Goal: Task Accomplishment & Management: Manage account settings

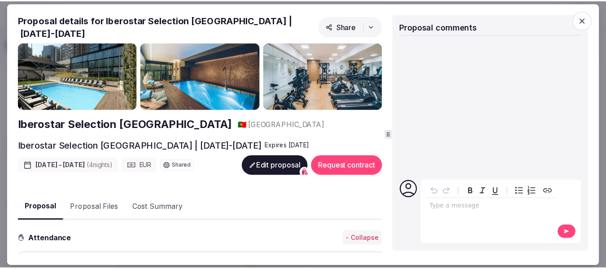
scroll to position [690, 0]
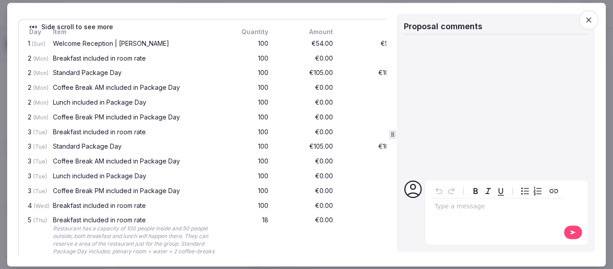
click at [585, 20] on icon "button" at bounding box center [588, 19] width 9 height 9
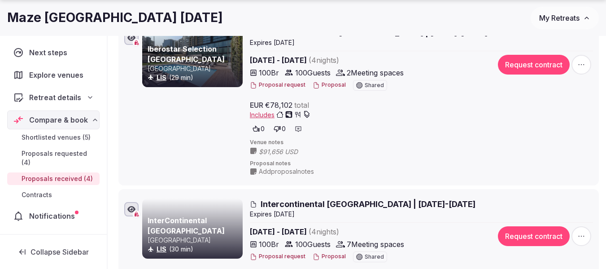
scroll to position [243, 0]
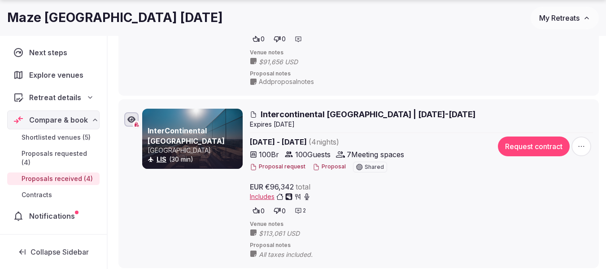
click at [322, 166] on button "Proposal" at bounding box center [329, 167] width 33 height 8
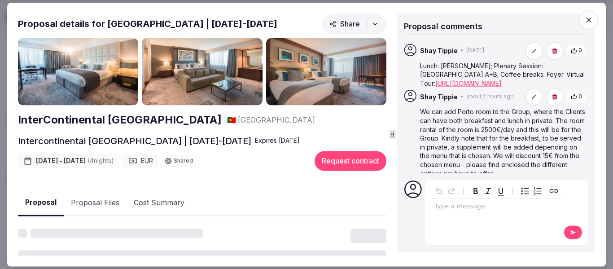
click at [590, 19] on icon "button" at bounding box center [588, 19] width 5 height 5
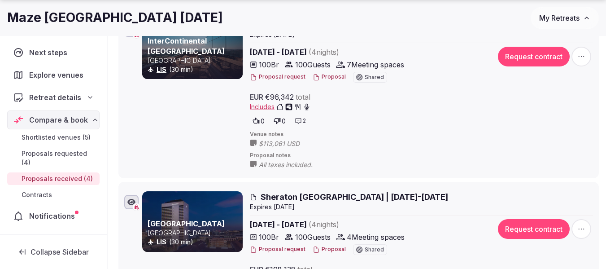
scroll to position [378, 0]
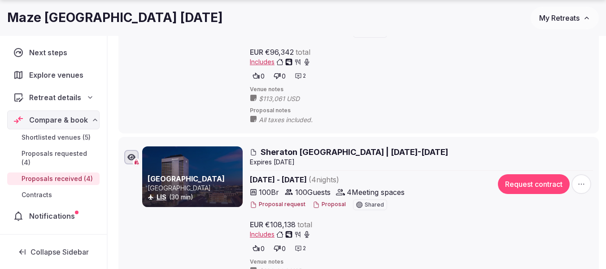
click at [331, 207] on button "Proposal" at bounding box center [329, 205] width 33 height 8
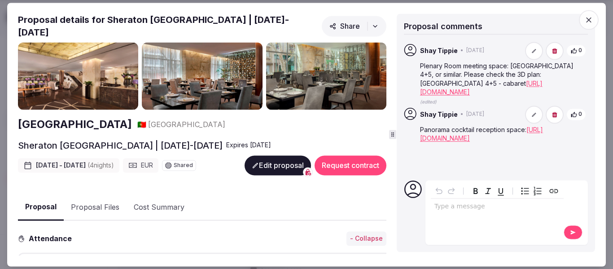
click at [587, 17] on icon "button" at bounding box center [588, 19] width 9 height 9
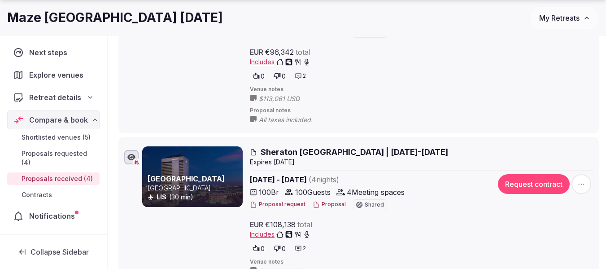
click at [567, 17] on span "My Retreats" at bounding box center [559, 17] width 40 height 9
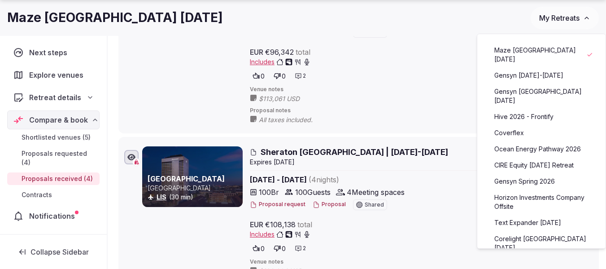
click at [537, 74] on link "Gensyn [DATE]-[DATE]" at bounding box center [541, 75] width 110 height 14
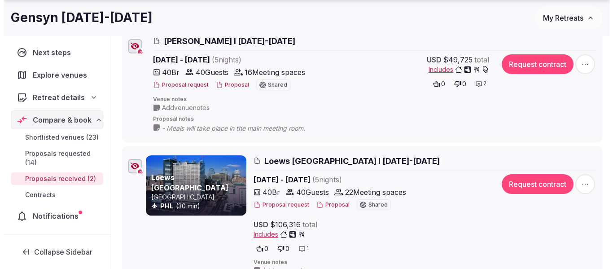
scroll to position [224, 0]
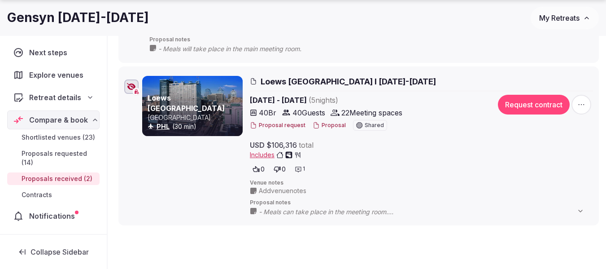
click at [330, 122] on button "Proposal" at bounding box center [329, 126] width 33 height 8
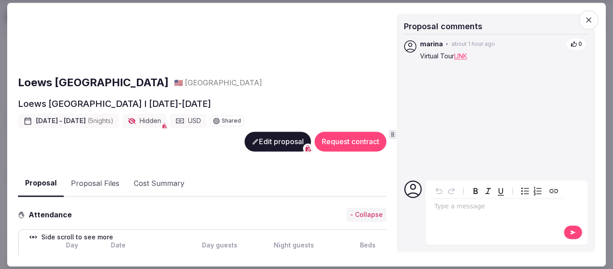
scroll to position [90, 0]
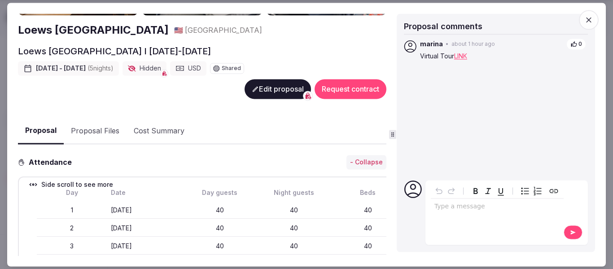
click at [90, 130] on button "Proposal Files" at bounding box center [95, 131] width 63 height 26
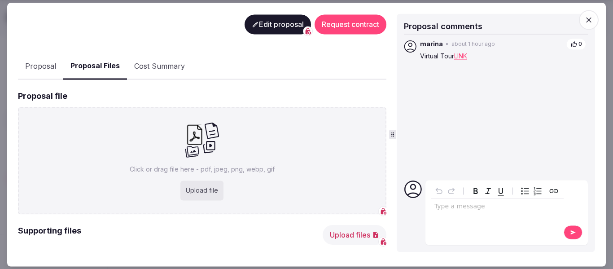
scroll to position [201, 0]
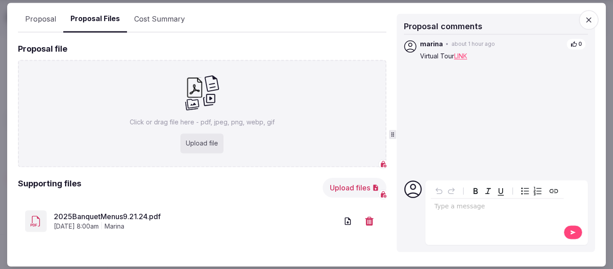
click at [117, 214] on link "2025BanquetMenus9.21.24.pdf" at bounding box center [196, 216] width 284 height 11
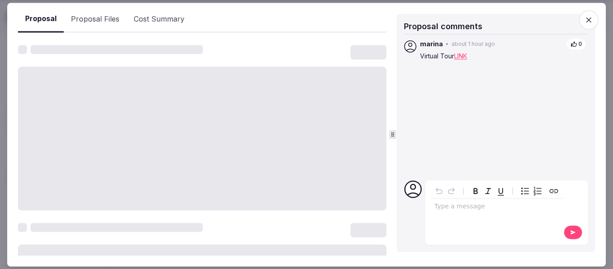
click at [41, 16] on button "Proposal" at bounding box center [41, 19] width 46 height 26
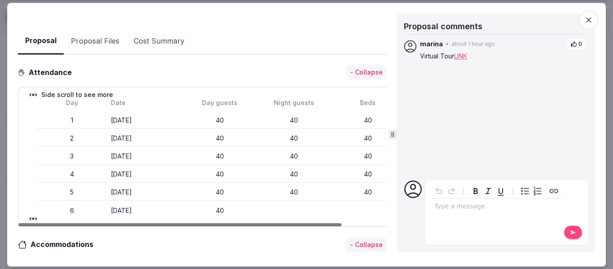
scroll to position [112, 0]
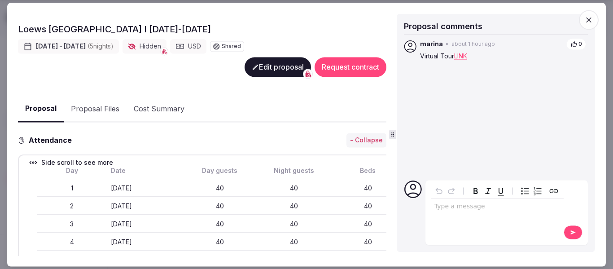
click at [262, 65] on button "Edit proposal" at bounding box center [278, 67] width 66 height 20
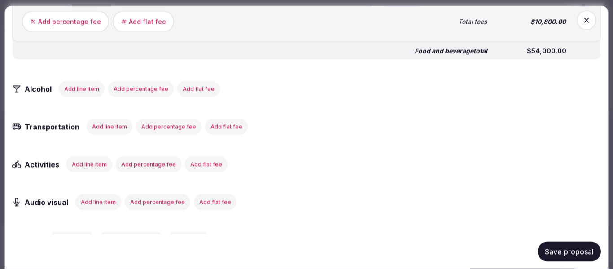
scroll to position [1750, 0]
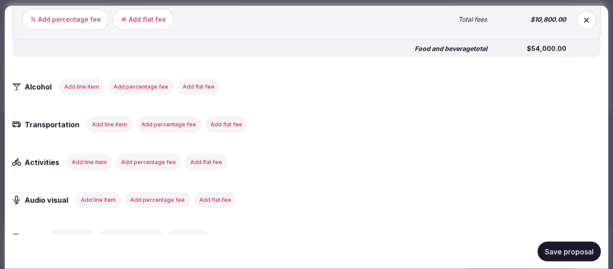
click at [101, 208] on button "Add line item" at bounding box center [98, 200] width 46 height 16
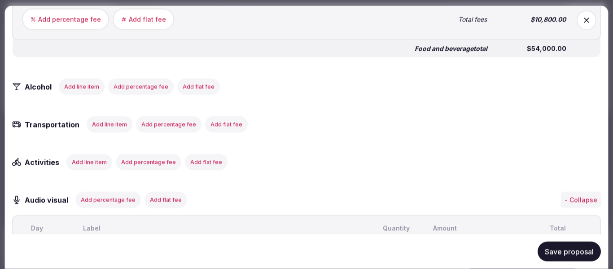
scroll to position [1884, 0]
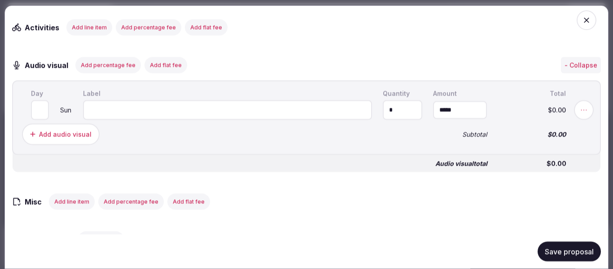
click at [143, 120] on input at bounding box center [227, 110] width 289 height 20
paste input "**********"
click at [95, 120] on input "**********" at bounding box center [227, 110] width 289 height 20
type input "**********"
drag, startPoint x: 392, startPoint y: 121, endPoint x: 384, endPoint y: 122, distance: 8.6
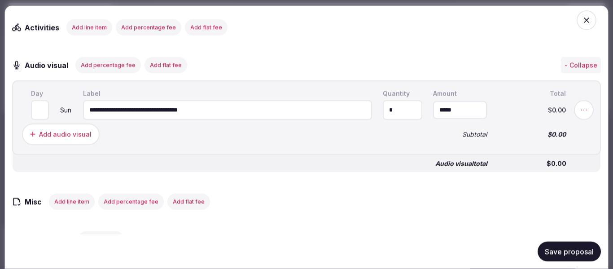
click at [384, 120] on input "*" at bounding box center [402, 110] width 39 height 20
type input "*"
click at [457, 119] on input "*" at bounding box center [460, 110] width 54 height 18
drag, startPoint x: 413, startPoint y: 131, endPoint x: 393, endPoint y: 133, distance: 20.8
click at [433, 119] on input "*" at bounding box center [460, 110] width 54 height 18
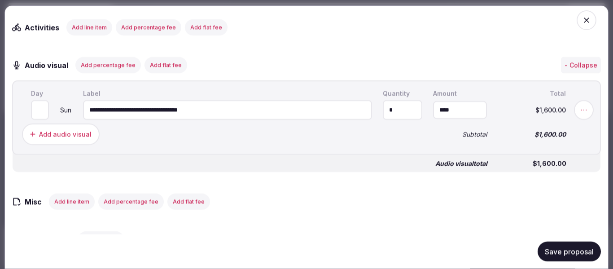
type input "*********"
click at [563, 255] on button "Save proposal" at bounding box center [568, 251] width 63 height 20
click at [582, 23] on icon "button" at bounding box center [586, 20] width 9 height 9
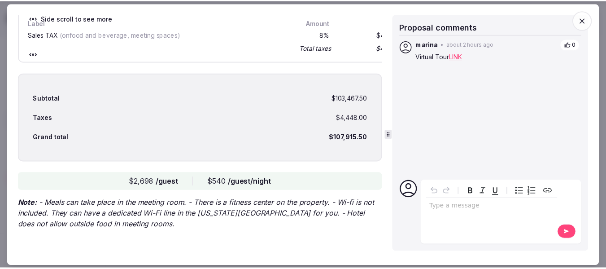
scroll to position [1844, 0]
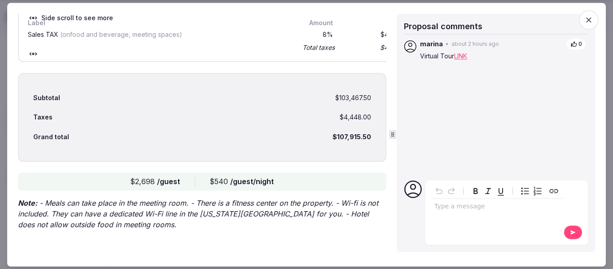
click at [590, 18] on icon "button" at bounding box center [588, 19] width 5 height 5
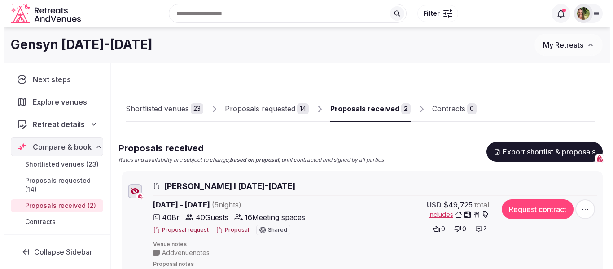
scroll to position [45, 0]
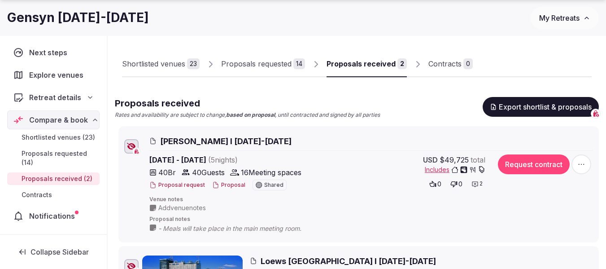
click at [225, 183] on button "Proposal" at bounding box center [228, 185] width 33 height 8
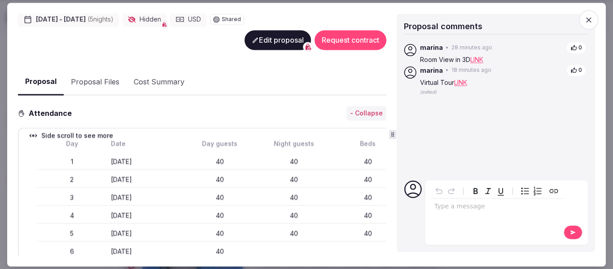
scroll to position [57, 0]
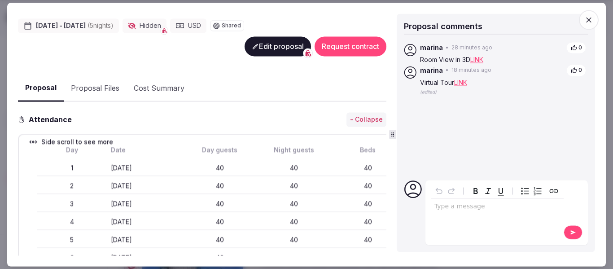
click at [264, 47] on button "Edit proposal" at bounding box center [278, 47] width 66 height 20
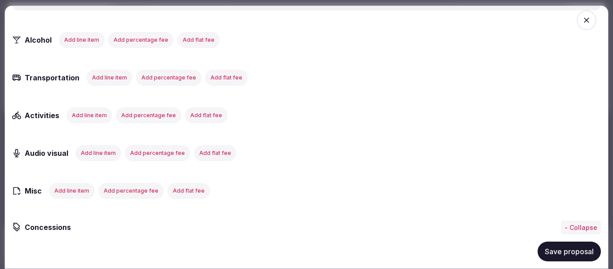
scroll to position [1705, 0]
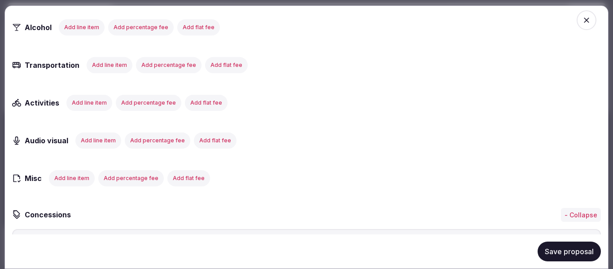
click at [105, 148] on button "Add line item" at bounding box center [98, 140] width 46 height 16
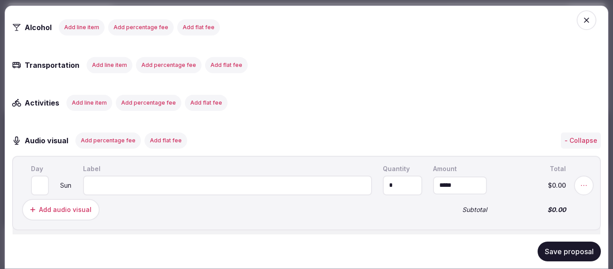
click at [130, 193] on input at bounding box center [227, 185] width 289 height 20
paste input "**********"
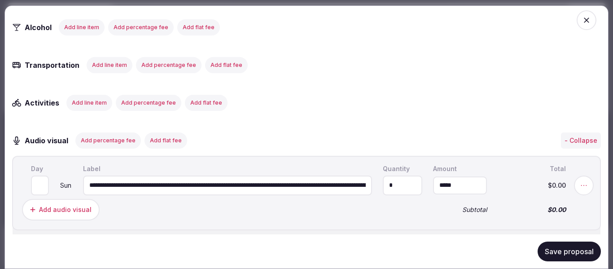
scroll to position [0, 432]
type input "**********"
click at [552, 251] on button "Save proposal" at bounding box center [568, 251] width 63 height 20
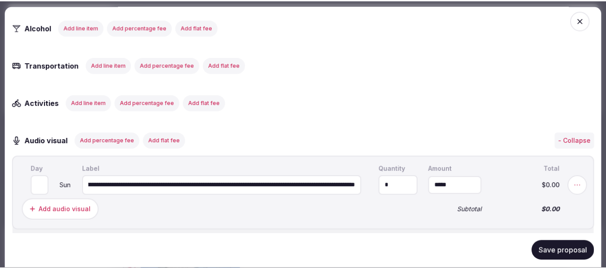
scroll to position [0, 0]
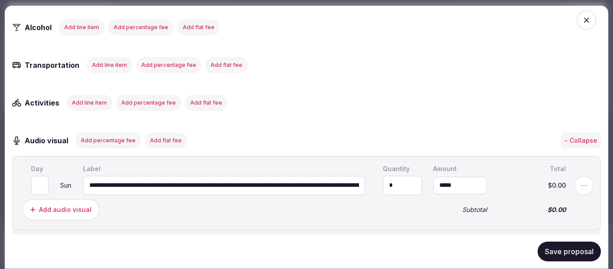
click at [579, 26] on span "button" at bounding box center [586, 20] width 20 height 20
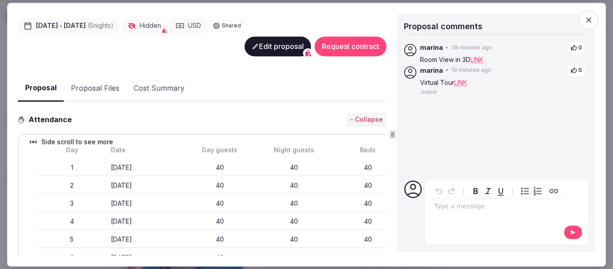
click at [586, 20] on icon "button" at bounding box center [588, 19] width 9 height 9
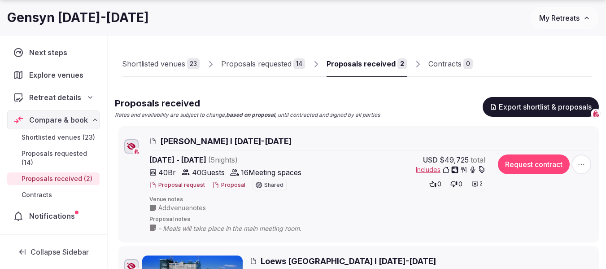
click at [562, 17] on span "My Retreats" at bounding box center [559, 17] width 40 height 9
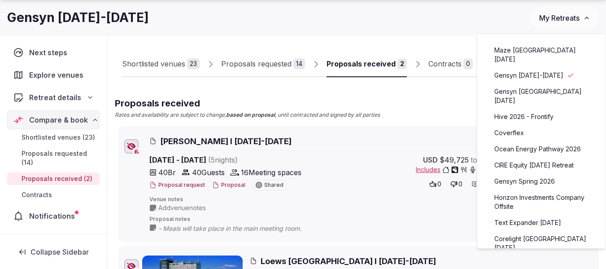
click at [544, 51] on link "Maze [GEOGRAPHIC_DATA] [DATE]" at bounding box center [541, 54] width 110 height 23
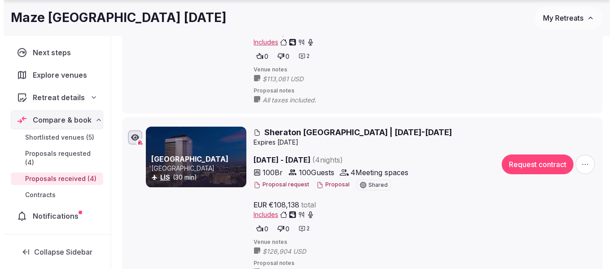
scroll to position [404, 0]
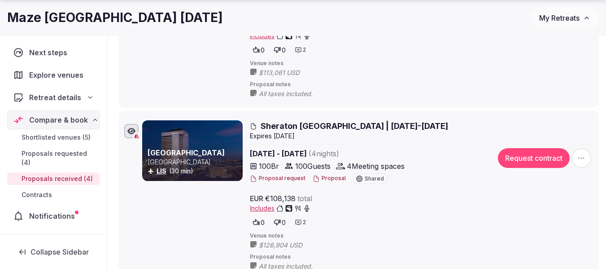
click at [324, 177] on button "Proposal" at bounding box center [329, 179] width 33 height 8
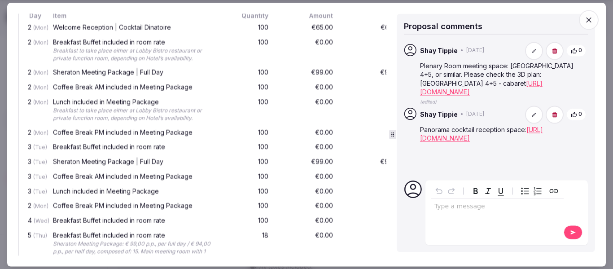
scroll to position [808, 0]
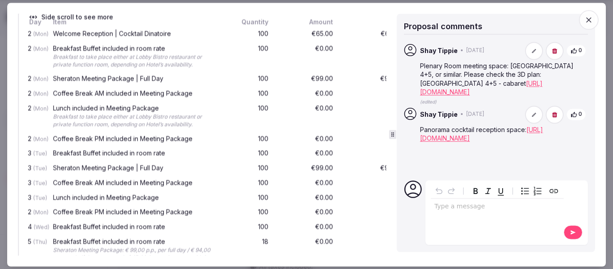
click at [587, 19] on icon "button" at bounding box center [588, 19] width 9 height 9
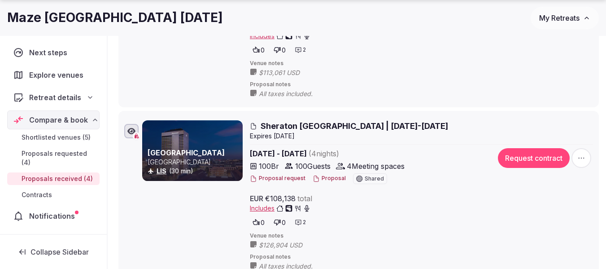
click at [329, 177] on button "Proposal" at bounding box center [329, 179] width 33 height 8
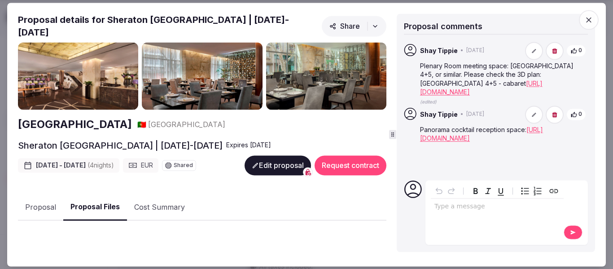
click at [93, 199] on button "Proposal Files" at bounding box center [95, 207] width 64 height 26
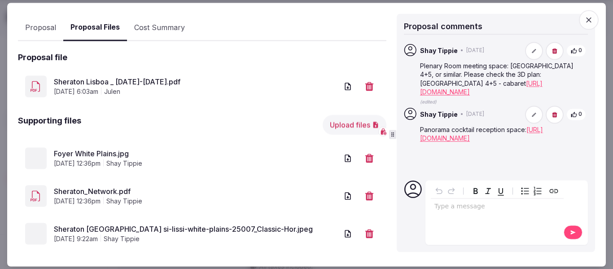
scroll to position [224, 0]
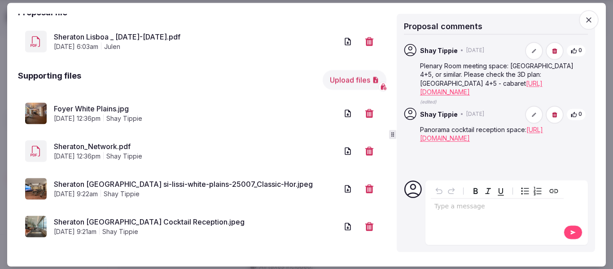
click at [192, 179] on link "Sheraton [GEOGRAPHIC_DATA] si-lissi-white-plains-25007_Classic-Hor.jpeg" at bounding box center [196, 184] width 284 height 11
click at [106, 104] on link "Foyer White Plains.jpg" at bounding box center [196, 109] width 284 height 11
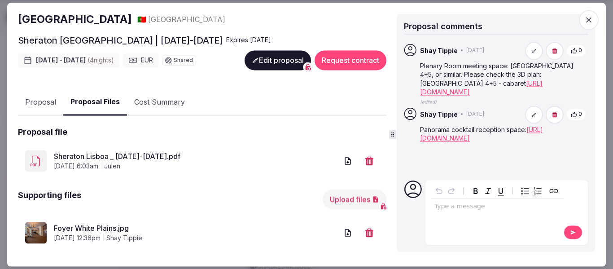
scroll to position [90, 0]
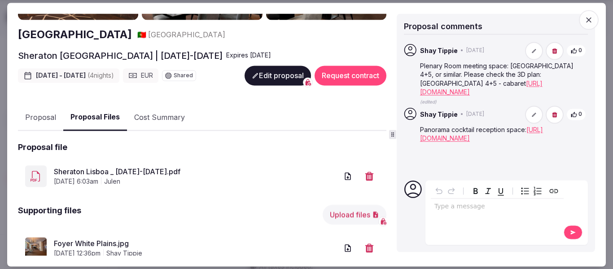
click at [493, 86] on link "[URL][DOMAIN_NAME]" at bounding box center [481, 87] width 122 height 17
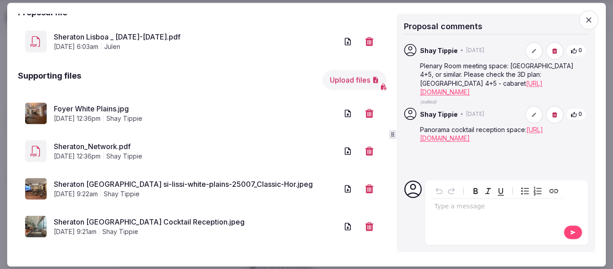
click at [344, 75] on button "Upload files" at bounding box center [355, 80] width 64 height 20
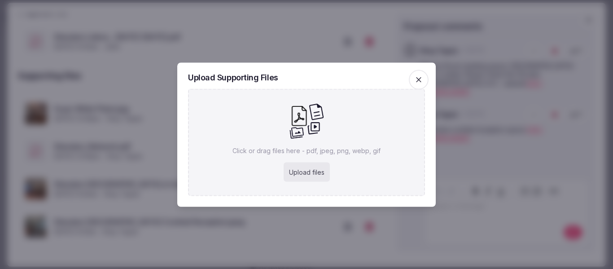
click at [306, 175] on div "Upload files" at bounding box center [307, 172] width 46 height 20
type input "**********"
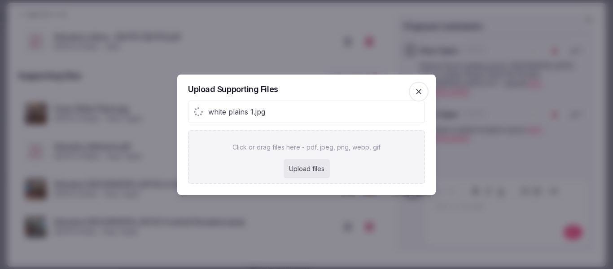
click at [290, 169] on div "Upload files" at bounding box center [307, 169] width 46 height 20
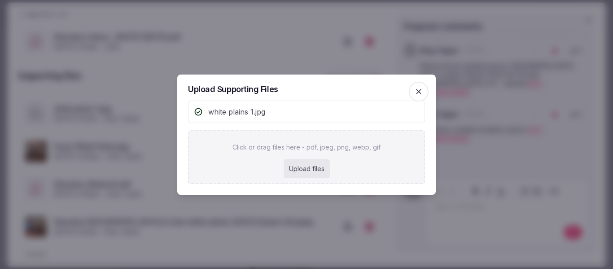
type input "**********"
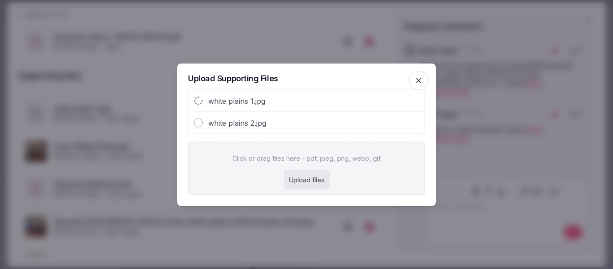
click at [307, 183] on div "Upload files" at bounding box center [307, 180] width 46 height 20
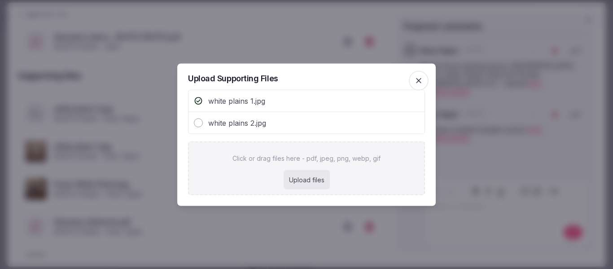
type input "**********"
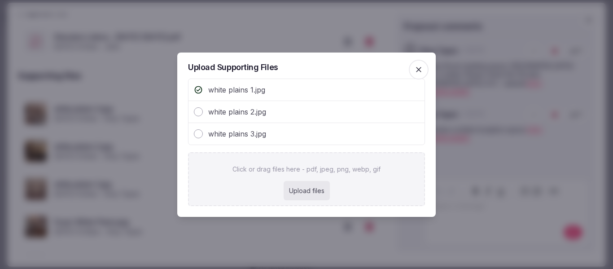
click at [419, 66] on icon "button" at bounding box center [418, 69] width 9 height 9
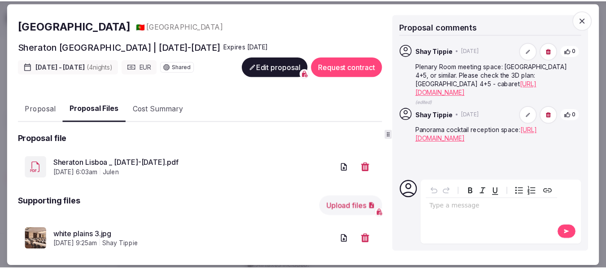
scroll to position [45, 0]
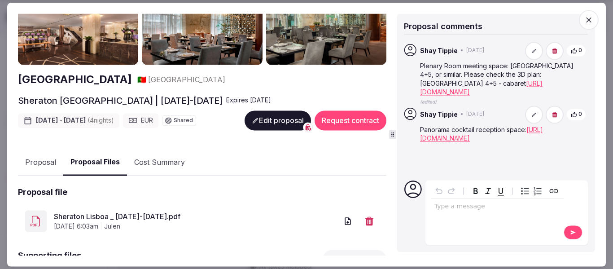
click at [591, 20] on icon "button" at bounding box center [588, 19] width 9 height 9
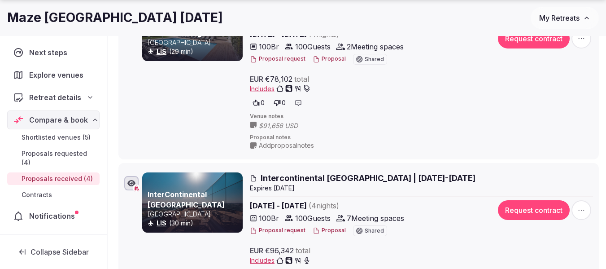
scroll to position [269, 0]
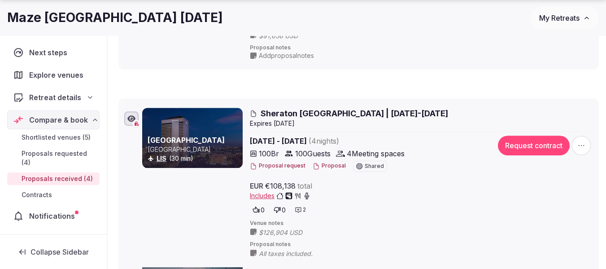
drag, startPoint x: 114, startPoint y: 254, endPoint x: 126, endPoint y: 100, distance: 154.8
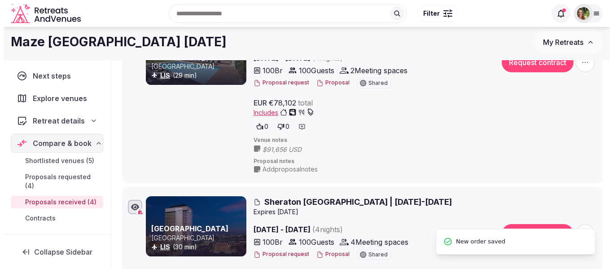
scroll to position [135, 0]
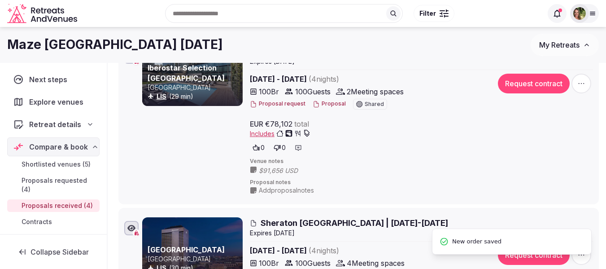
click at [330, 103] on button "Proposal" at bounding box center [329, 104] width 33 height 8
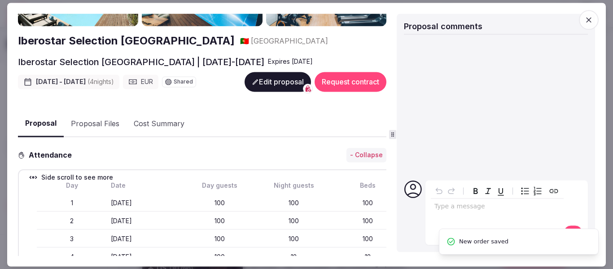
scroll to position [90, 0]
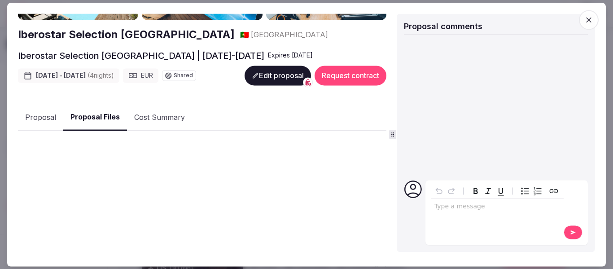
click at [87, 110] on button "Proposal Files" at bounding box center [95, 118] width 64 height 26
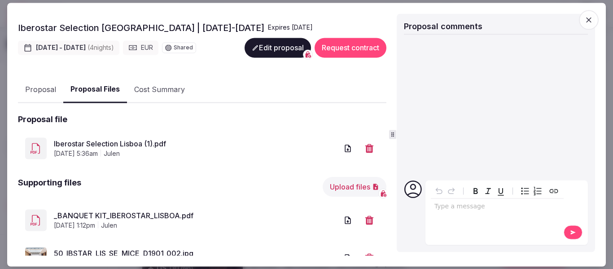
scroll to position [150, 0]
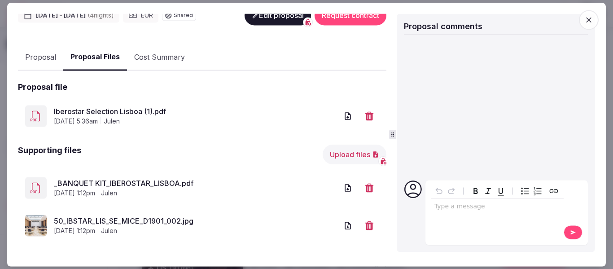
click at [121, 217] on link "50_IBSTAR_LIS_SE_MICE_D1901_002.jpg" at bounding box center [196, 221] width 284 height 11
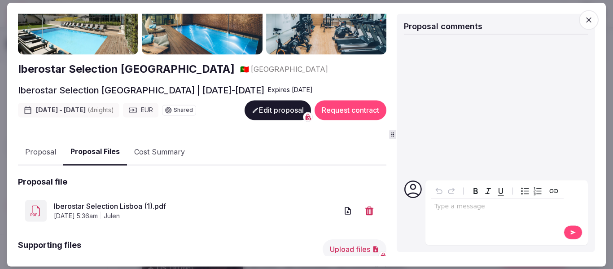
scroll to position [15, 0]
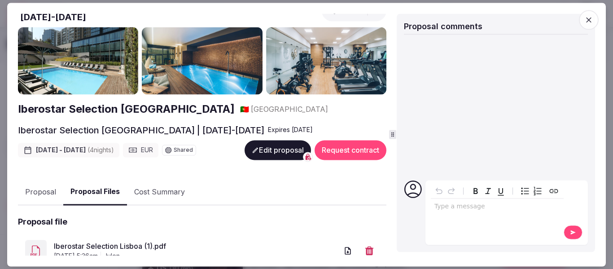
click at [35, 185] on button "Proposal" at bounding box center [40, 192] width 45 height 26
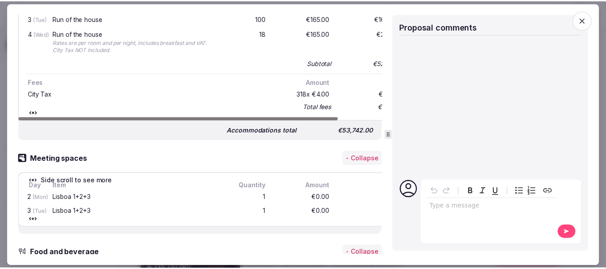
scroll to position [509, 0]
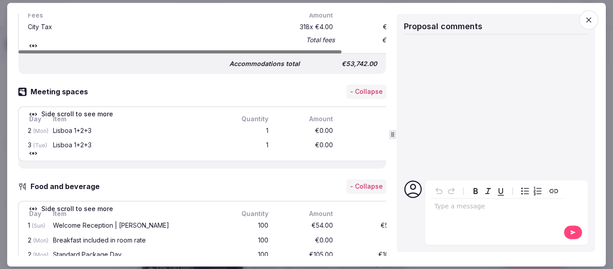
click at [586, 23] on icon "button" at bounding box center [588, 19] width 9 height 9
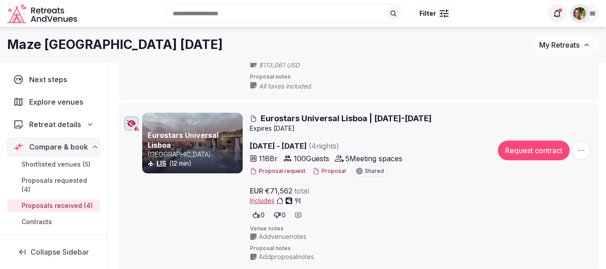
scroll to position [580, 0]
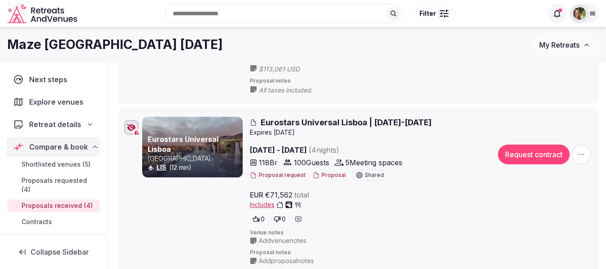
click at [588, 13] on div at bounding box center [579, 13] width 19 height 19
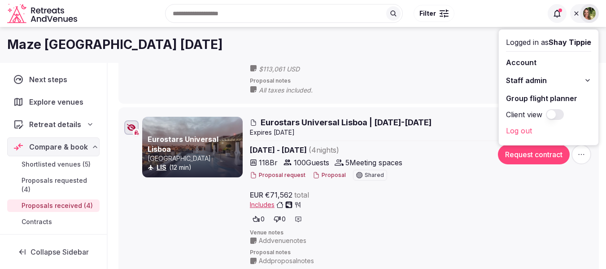
click at [557, 114] on button "Client view" at bounding box center [555, 114] width 18 height 11
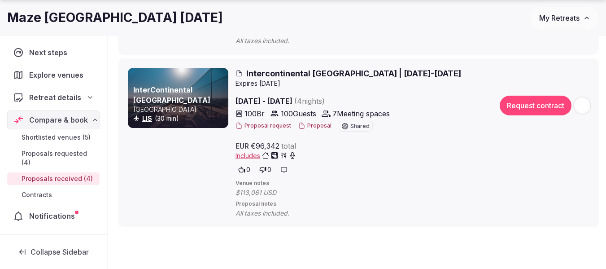
scroll to position [528, 0]
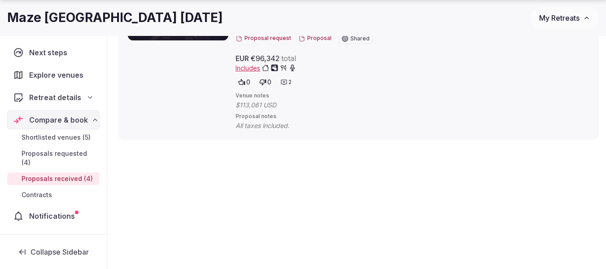
click at [558, 19] on span "My Retreats" at bounding box center [559, 17] width 40 height 9
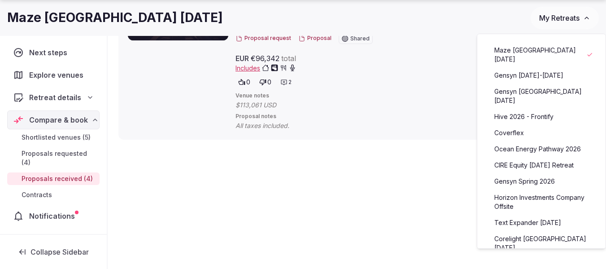
click at [526, 77] on link "Gensyn [DATE]-[DATE]" at bounding box center [541, 75] width 110 height 14
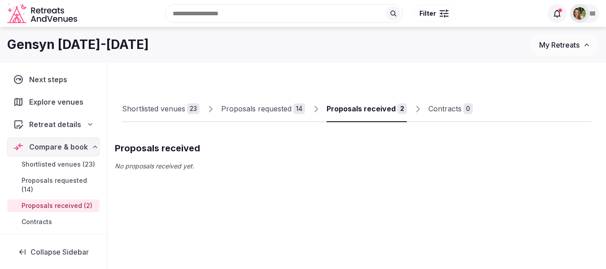
click at [579, 17] on img at bounding box center [579, 13] width 13 height 13
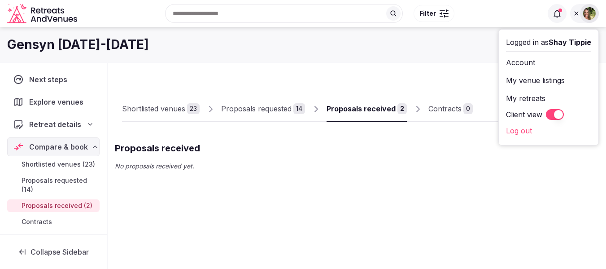
click at [549, 110] on button "Client view" at bounding box center [555, 114] width 18 height 11
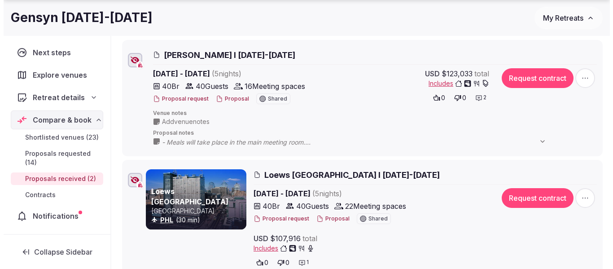
scroll to position [135, 0]
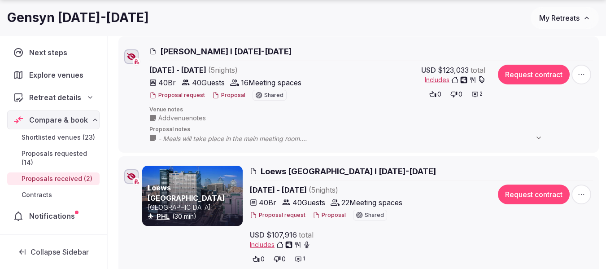
click at [226, 97] on button "Proposal" at bounding box center [228, 96] width 33 height 8
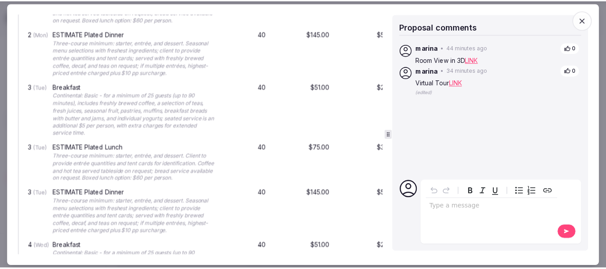
scroll to position [1256, 0]
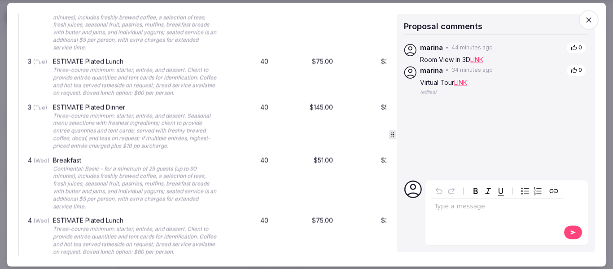
click at [592, 18] on icon "button" at bounding box center [588, 19] width 9 height 9
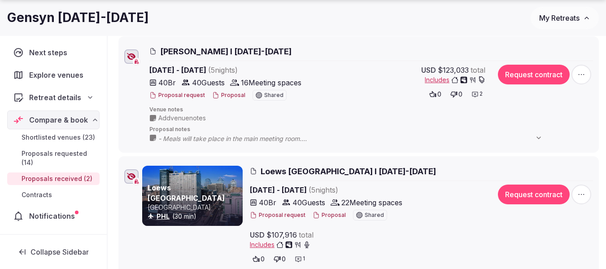
click at [563, 22] on span "My Retreats" at bounding box center [559, 17] width 40 height 9
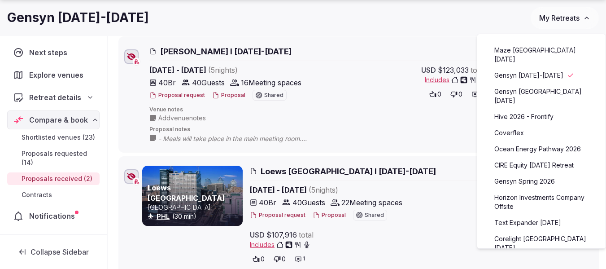
click at [526, 45] on link "Maze [GEOGRAPHIC_DATA] [DATE]" at bounding box center [541, 54] width 110 height 23
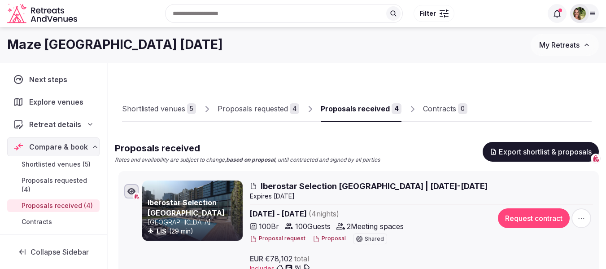
click at [588, 12] on div at bounding box center [579, 13] width 19 height 19
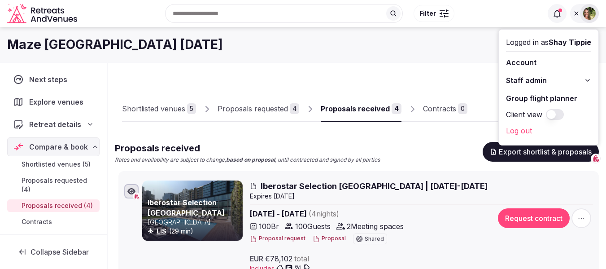
click at [557, 114] on button "Client view" at bounding box center [555, 114] width 18 height 11
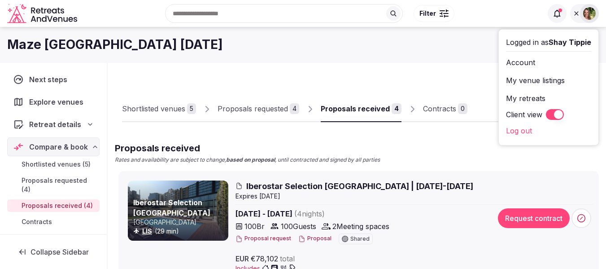
click at [439, 57] on div "Maze [GEOGRAPHIC_DATA] [DATE] My Retreats" at bounding box center [303, 45] width 606 height 36
click at [574, 12] on icon at bounding box center [576, 13] width 7 height 7
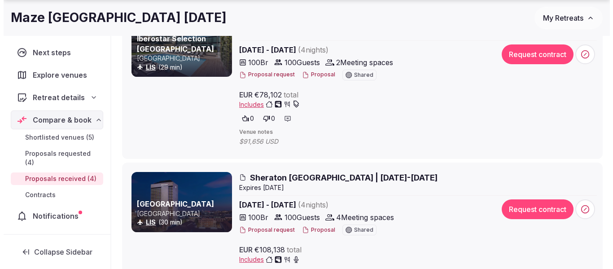
scroll to position [179, 0]
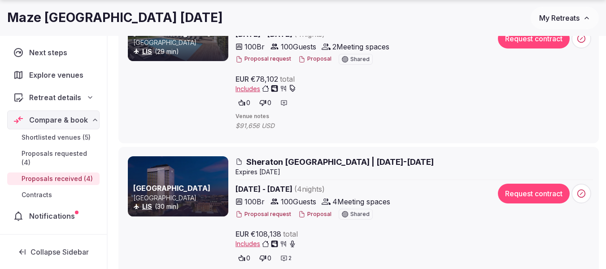
click at [306, 215] on button "Proposal" at bounding box center [314, 214] width 33 height 8
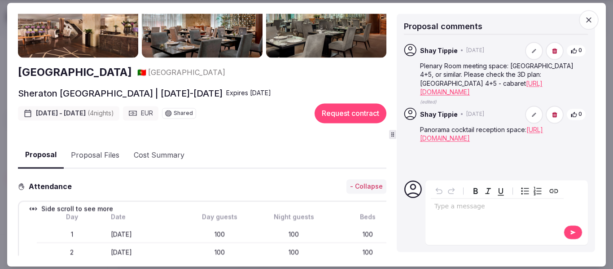
scroll to position [90, 0]
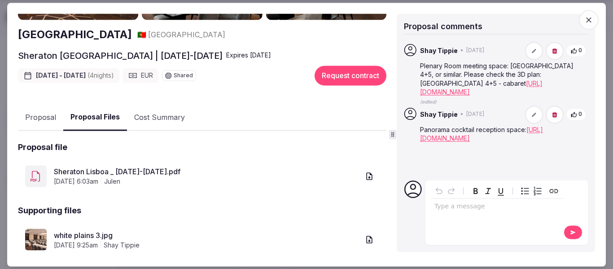
click at [89, 114] on button "Proposal Files" at bounding box center [95, 118] width 64 height 26
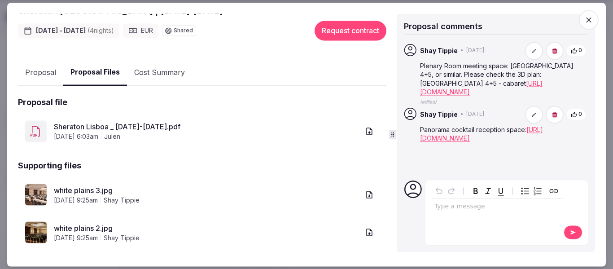
click at [87, 185] on link "white plains 3.jpg" at bounding box center [207, 190] width 306 height 11
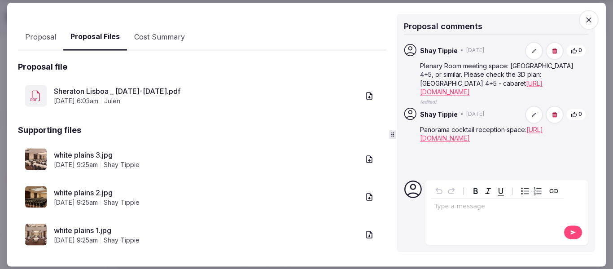
scroll to position [224, 0]
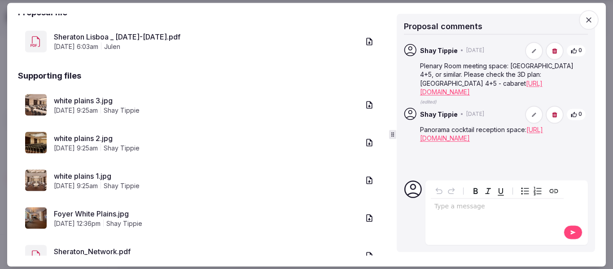
click at [81, 135] on link "white plains 2.jpg" at bounding box center [207, 138] width 306 height 11
click at [82, 173] on link "white plains 1.jpg" at bounding box center [207, 175] width 306 height 11
click at [491, 131] on link "[URL][DOMAIN_NAME]" at bounding box center [481, 134] width 123 height 17
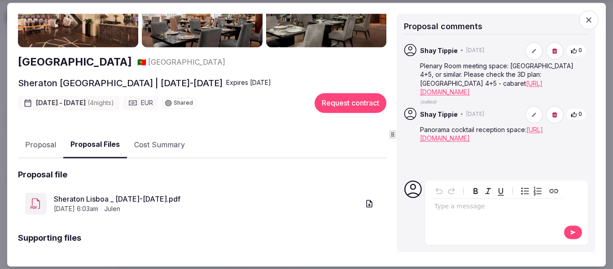
scroll to position [0, 0]
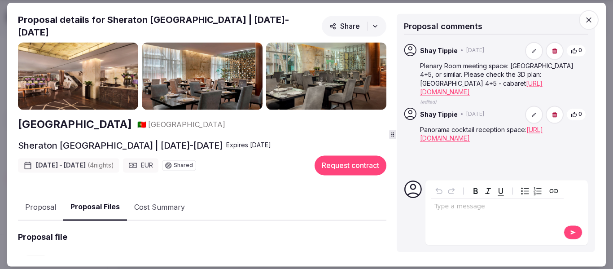
click at [39, 199] on button "Proposal" at bounding box center [40, 207] width 45 height 26
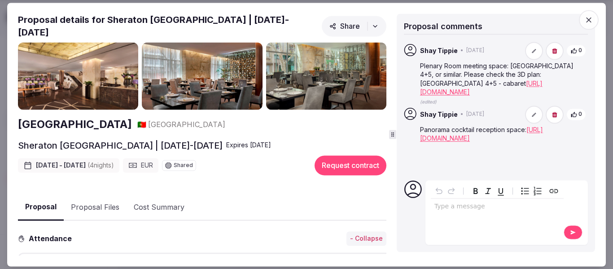
click at [586, 22] on icon "button" at bounding box center [588, 19] width 9 height 9
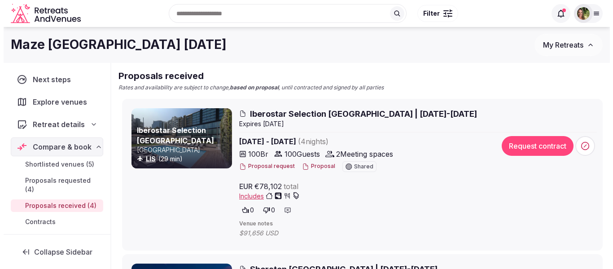
scroll to position [45, 0]
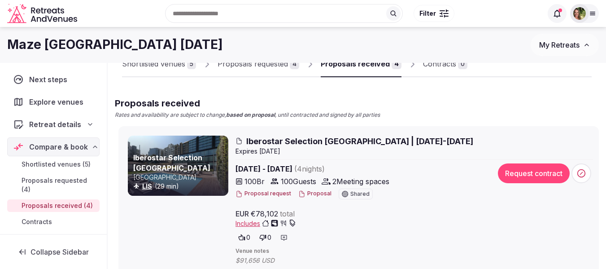
click at [315, 194] on button "Proposal" at bounding box center [314, 194] width 33 height 8
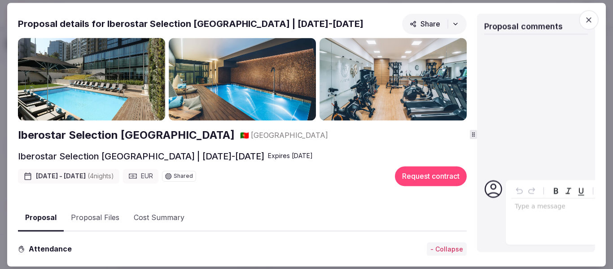
click at [476, 130] on div at bounding box center [473, 134] width 7 height 9
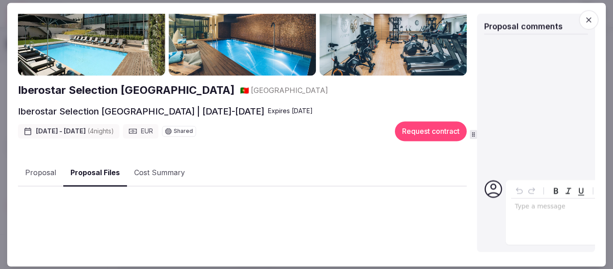
click at [90, 172] on button "Proposal Files" at bounding box center [95, 173] width 64 height 26
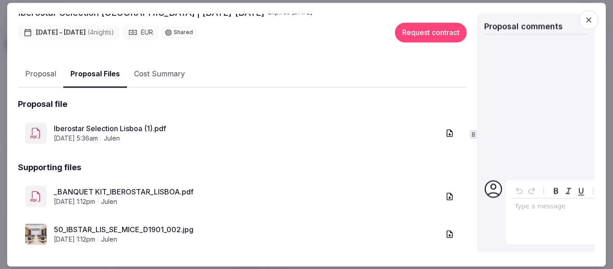
scroll to position [157, 0]
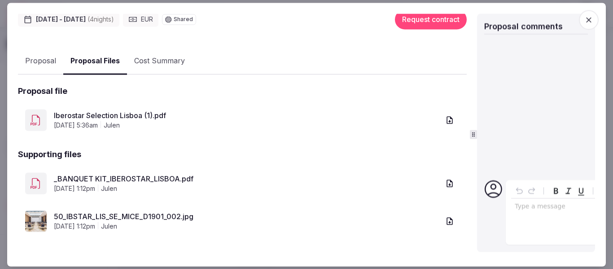
click at [126, 214] on link "50_IBSTAR_LIS_SE_MICE_D1901_002.jpg" at bounding box center [247, 216] width 386 height 11
click at [144, 174] on link "_BANQUET KIT_IBEROSTAR_LISBOA.pdf" at bounding box center [247, 179] width 386 height 11
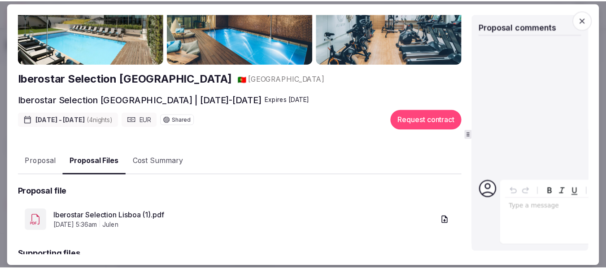
scroll to position [90, 0]
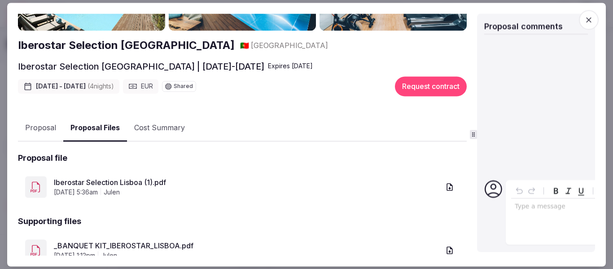
click at [130, 177] on link "Iberostar Selection Lisboa (1).pdf" at bounding box center [247, 182] width 386 height 11
click at [590, 18] on icon "button" at bounding box center [588, 19] width 5 height 5
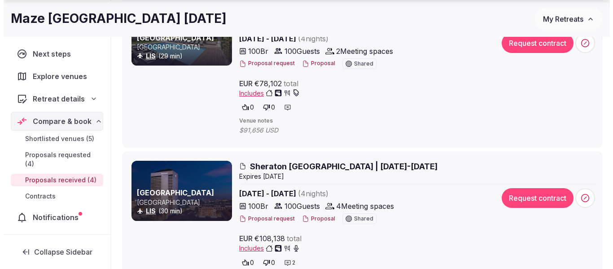
scroll to position [179, 0]
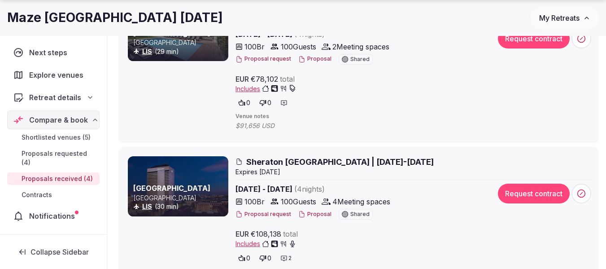
click at [315, 213] on button "Proposal" at bounding box center [314, 214] width 33 height 8
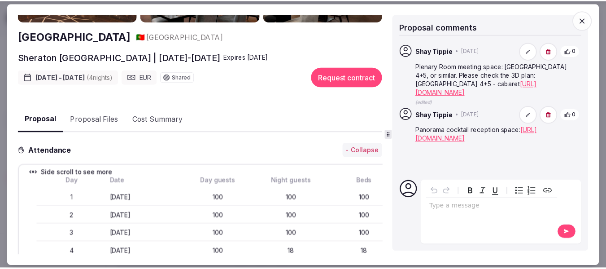
scroll to position [0, 0]
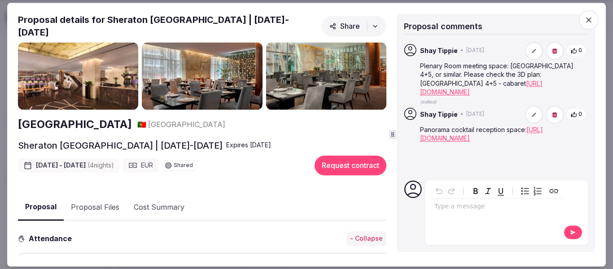
click at [587, 15] on icon "button" at bounding box center [588, 19] width 9 height 9
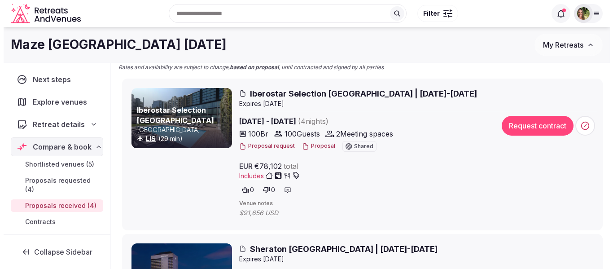
scroll to position [135, 0]
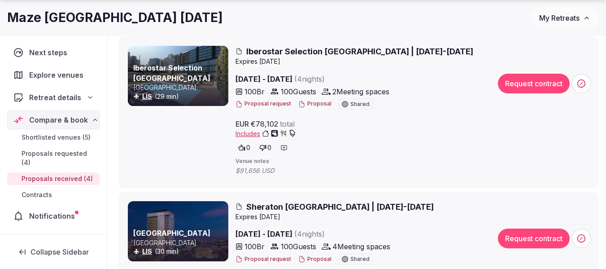
click at [311, 102] on button "Proposal" at bounding box center [314, 104] width 33 height 8
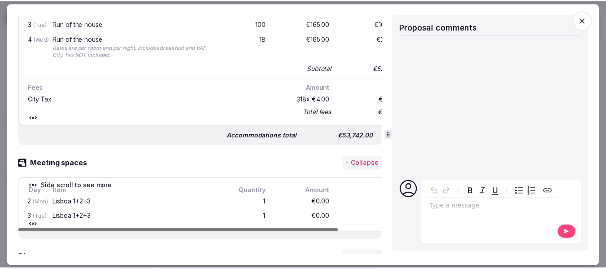
scroll to position [404, 0]
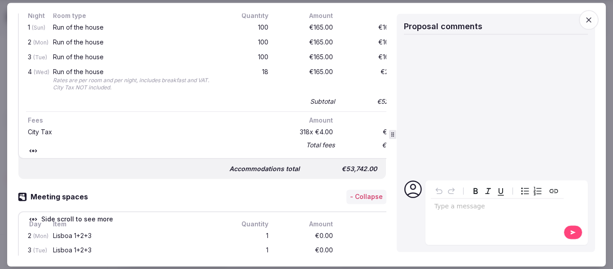
click at [585, 22] on icon "button" at bounding box center [588, 19] width 9 height 9
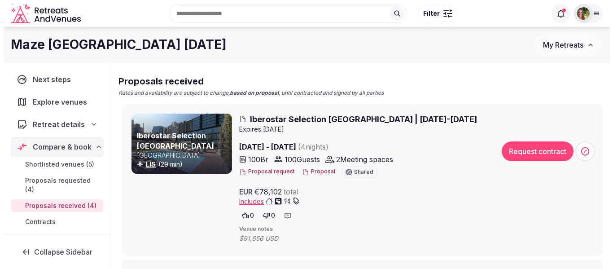
scroll to position [45, 0]
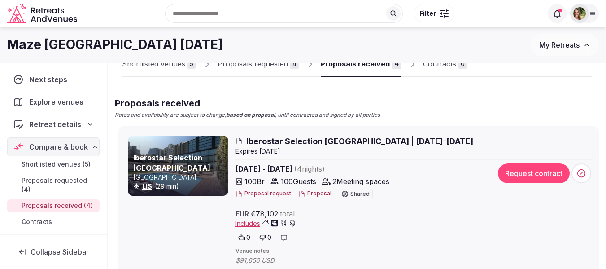
click at [314, 192] on button "Proposal" at bounding box center [314, 194] width 33 height 8
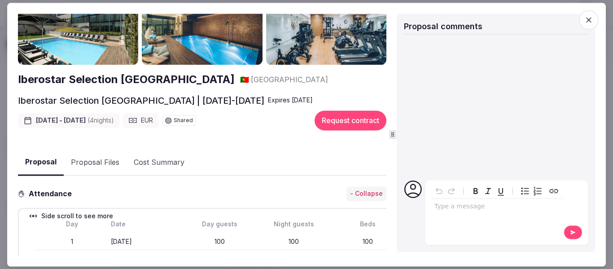
scroll to position [0, 0]
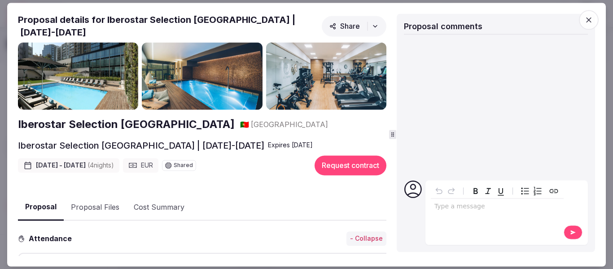
click at [93, 203] on button "Proposal Files" at bounding box center [95, 207] width 63 height 26
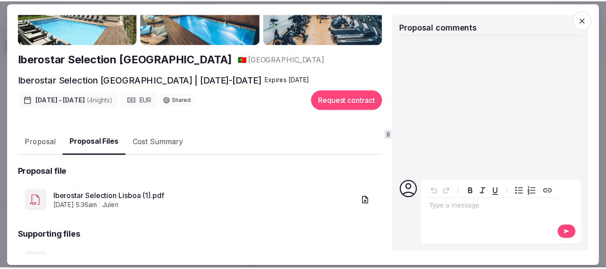
scroll to position [135, 0]
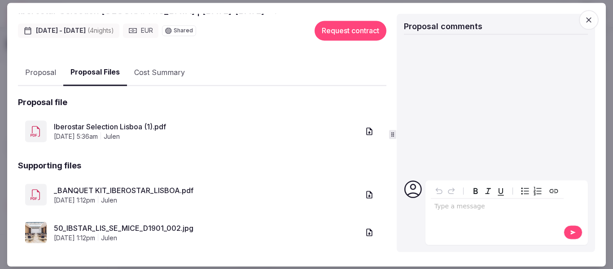
click at [105, 122] on link "Iberostar Selection Lisboa (1).pdf" at bounding box center [207, 127] width 306 height 11
click at [590, 18] on icon "button" at bounding box center [588, 19] width 5 height 5
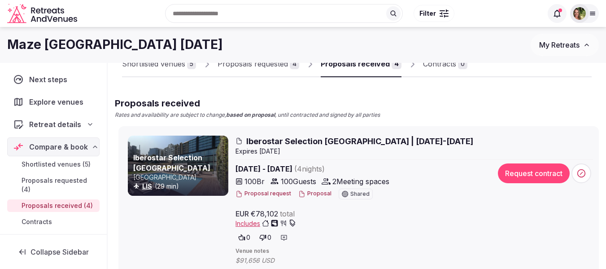
click at [564, 48] on span "My Retreats" at bounding box center [559, 44] width 40 height 9
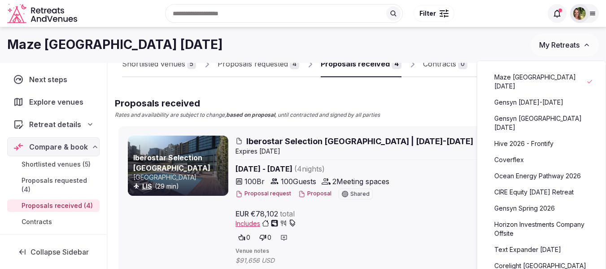
click at [525, 105] on link "Gensyn [DATE]-[DATE]" at bounding box center [541, 102] width 110 height 14
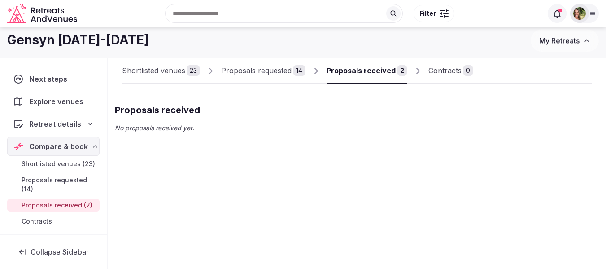
scroll to position [38, 0]
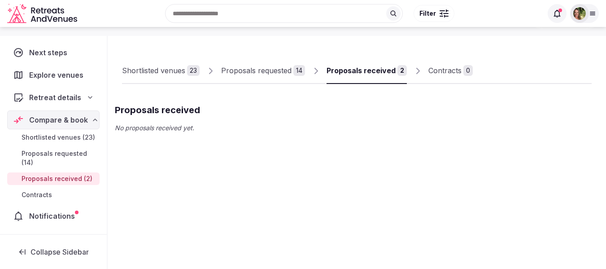
click at [585, 16] on img at bounding box center [579, 13] width 13 height 13
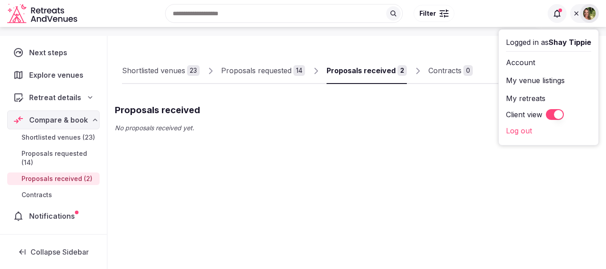
click at [545, 113] on div "Client view" at bounding box center [548, 114] width 85 height 11
click at [550, 114] on button "Client view" at bounding box center [555, 114] width 18 height 11
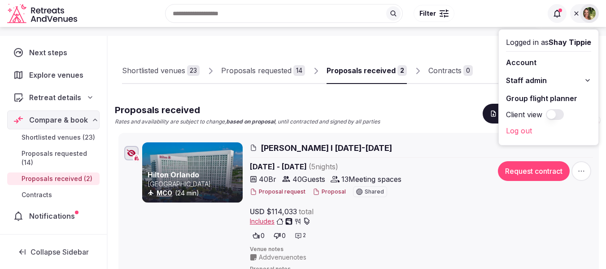
click at [405, 109] on div "Proposals received Rates and availability are subject to change, based on propo…" at bounding box center [357, 115] width 484 height 22
click at [444, 49] on div "Shortlisted venues 23 Proposals requested 14 Proposals received 2 Contracts 0" at bounding box center [357, 63] width 470 height 41
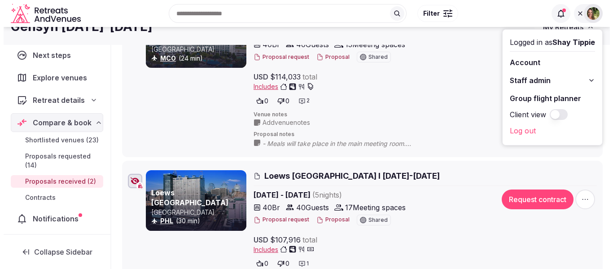
scroll to position [128, 0]
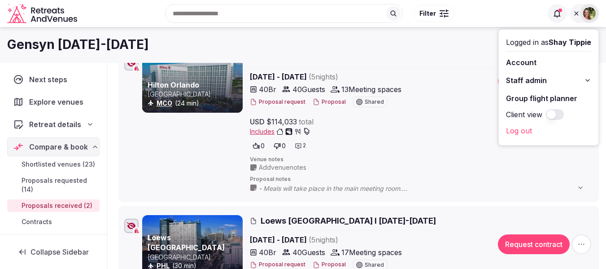
click at [330, 100] on button "Proposal" at bounding box center [329, 102] width 33 height 8
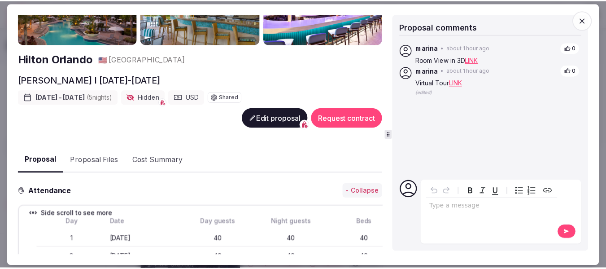
scroll to position [0, 0]
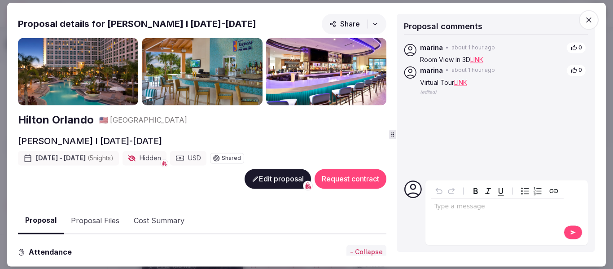
click at [590, 23] on icon "button" at bounding box center [588, 19] width 9 height 9
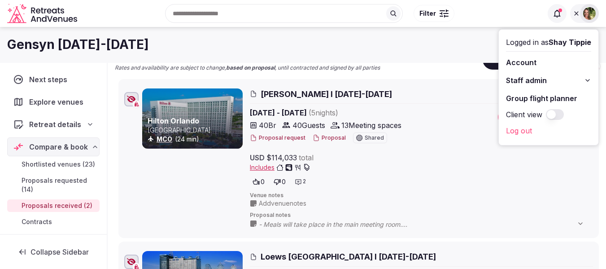
scroll to position [83, 0]
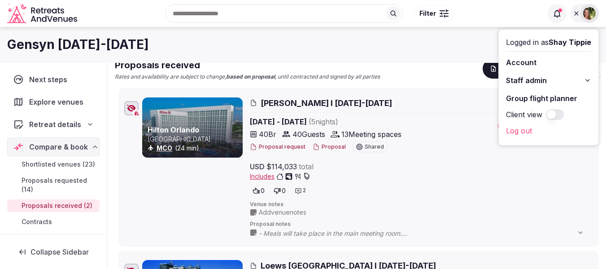
click at [394, 52] on div "Gensyn [DATE]-[DATE]" at bounding box center [269, 44] width 524 height 17
click at [597, 24] on div "Recent searches [GEOGRAPHIC_DATA], [GEOGRAPHIC_DATA] [GEOGRAPHIC_DATA], [GEOGRA…" at bounding box center [303, 14] width 592 height 46
click at [449, 52] on div "Gensyn [DATE]-[DATE]" at bounding box center [269, 44] width 524 height 17
click at [575, 15] on icon at bounding box center [576, 13] width 4 height 4
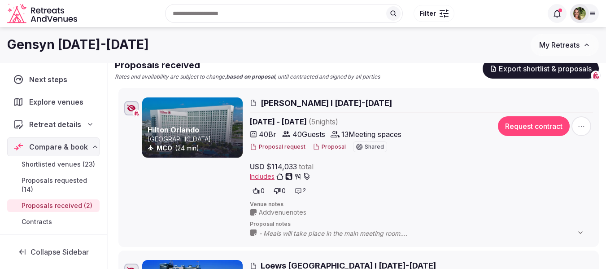
click at [323, 144] on button "Proposal" at bounding box center [329, 147] width 33 height 8
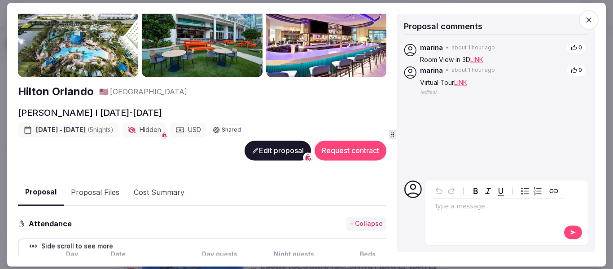
scroll to position [0, 0]
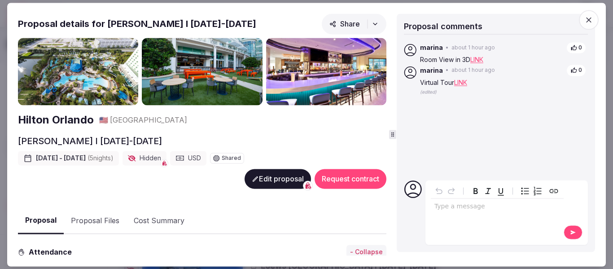
click at [87, 219] on button "Proposal Files" at bounding box center [95, 221] width 63 height 26
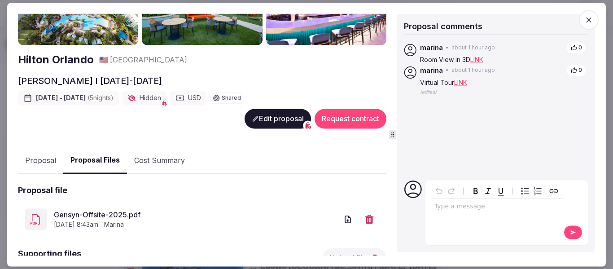
scroll to position [130, 0]
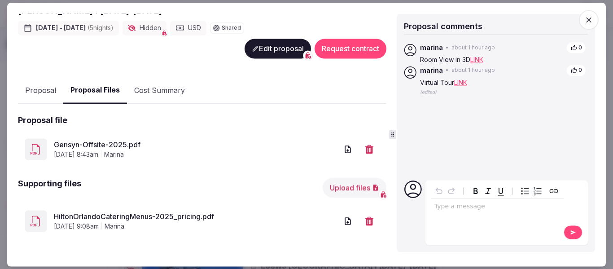
click at [141, 211] on link "HiltonOrlandoCateringMenus-2025_pricing.pdf" at bounding box center [196, 216] width 284 height 11
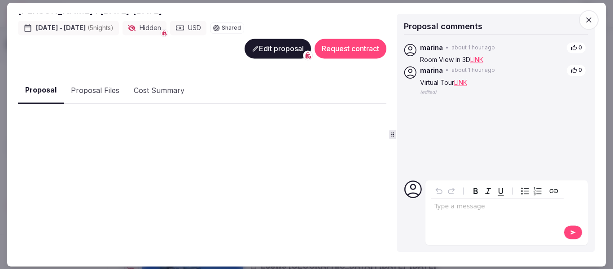
click at [38, 90] on button "Proposal" at bounding box center [41, 91] width 46 height 26
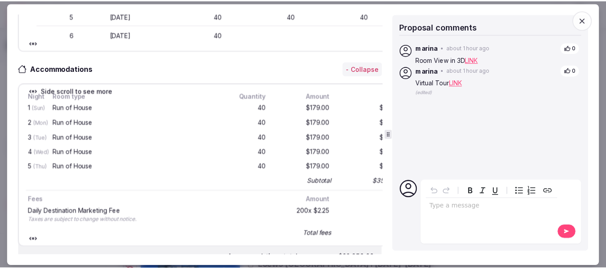
scroll to position [354, 0]
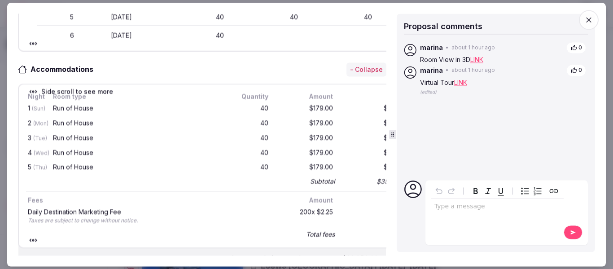
click at [585, 21] on icon "button" at bounding box center [588, 19] width 9 height 9
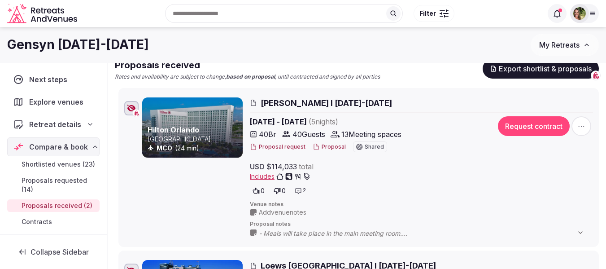
click at [589, 12] on div at bounding box center [579, 13] width 19 height 19
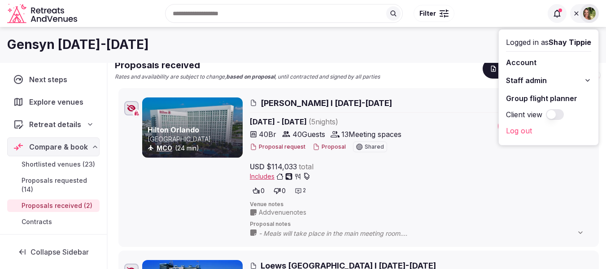
click at [421, 48] on div "Gensyn [DATE]-[DATE]" at bounding box center [269, 44] width 524 height 17
click at [133, 113] on div at bounding box center [131, 108] width 14 height 14
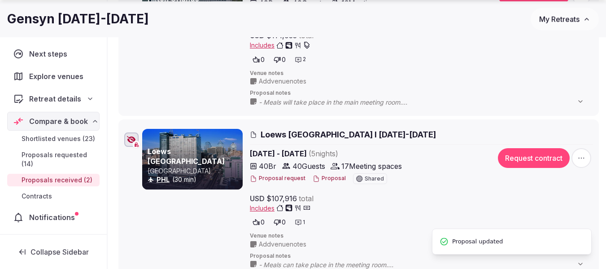
scroll to position [218, 0]
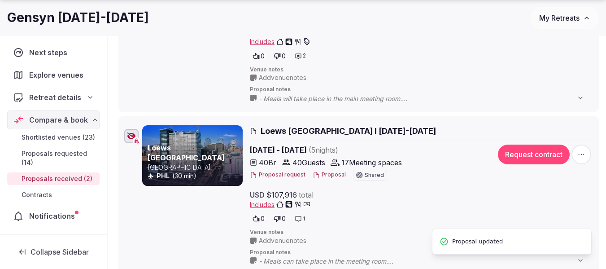
click at [131, 140] on div at bounding box center [131, 136] width 14 height 14
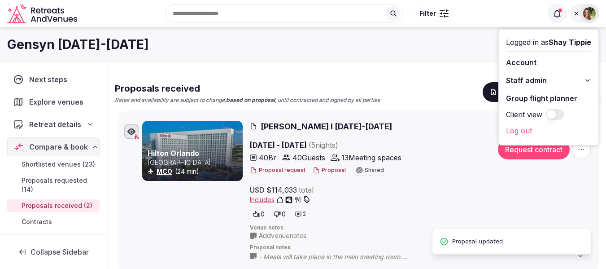
scroll to position [38, 0]
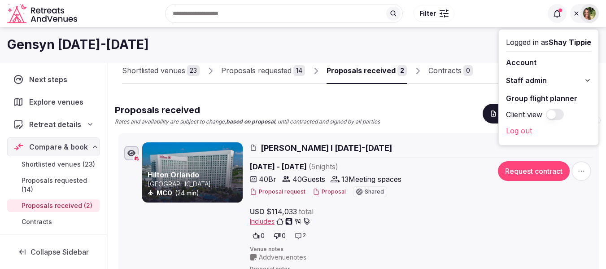
click at [481, 29] on div "Recent searches [GEOGRAPHIC_DATA], [GEOGRAPHIC_DATA] [GEOGRAPHIC_DATA], [GEOGRA…" at bounding box center [312, 13] width 462 height 39
click at [577, 14] on icon at bounding box center [576, 13] width 4 height 4
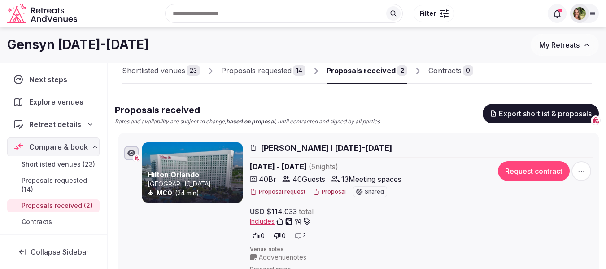
click at [325, 192] on button "Proposal" at bounding box center [329, 192] width 33 height 8
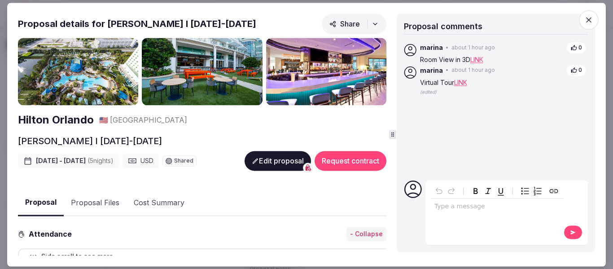
click at [586, 20] on icon "button" at bounding box center [588, 19] width 9 height 9
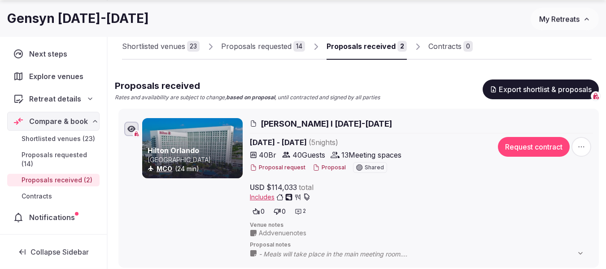
scroll to position [83, 0]
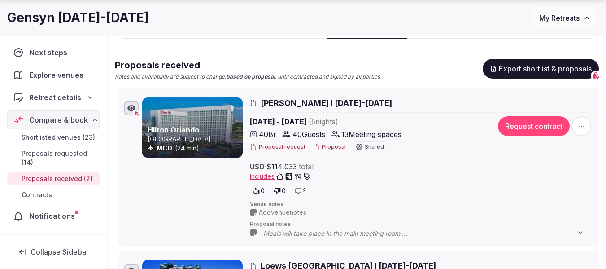
click at [255, 176] on span "Includes" at bounding box center [280, 176] width 61 height 9
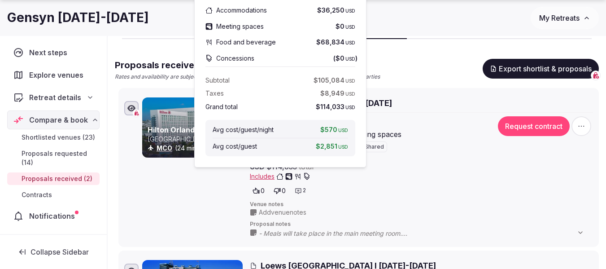
click at [482, 20] on div "Gensyn [DATE]-[DATE]" at bounding box center [269, 17] width 524 height 17
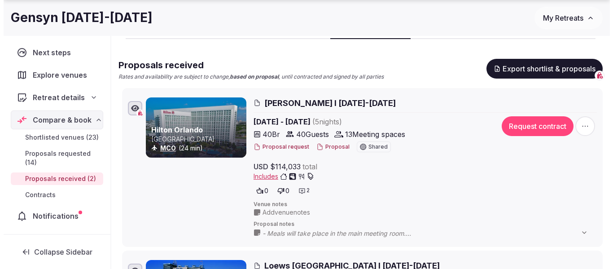
scroll to position [128, 0]
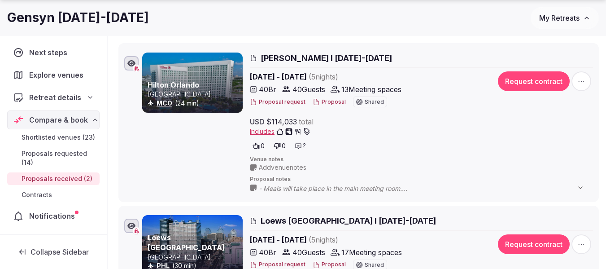
click at [328, 101] on button "Proposal" at bounding box center [329, 102] width 33 height 8
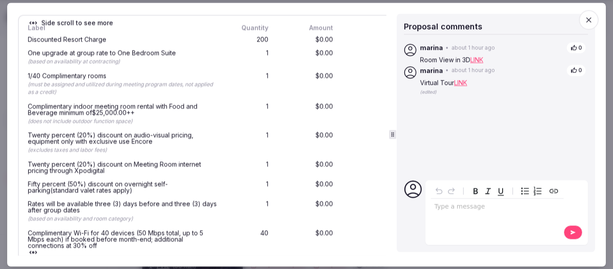
scroll to position [1974, 0]
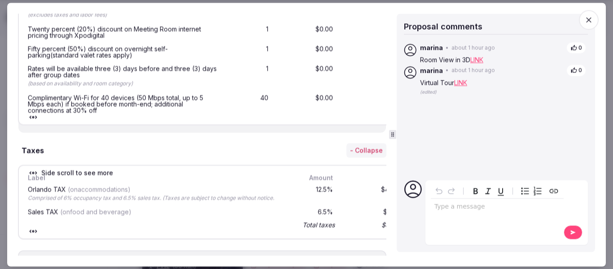
click at [461, 209] on p "editable markdown" at bounding box center [497, 206] width 126 height 9
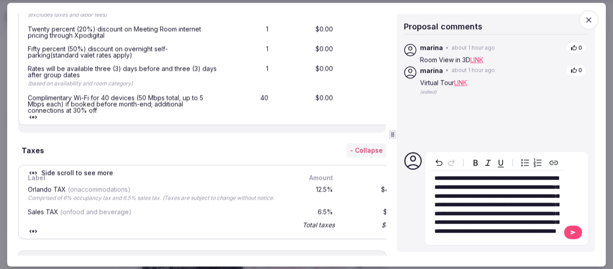
click at [567, 236] on button at bounding box center [572, 232] width 19 height 14
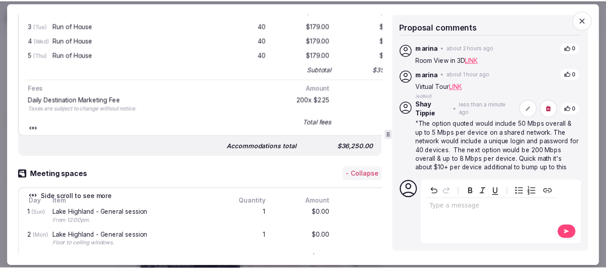
scroll to position [135, 0]
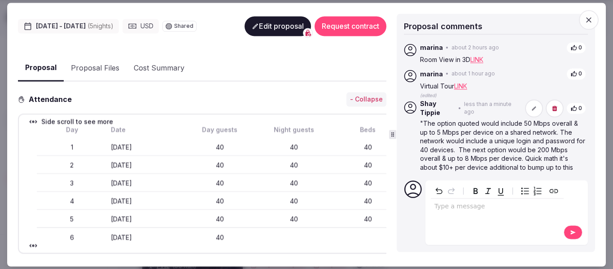
click at [573, 230] on icon at bounding box center [572, 232] width 7 height 6
click at [590, 21] on icon "button" at bounding box center [588, 19] width 9 height 9
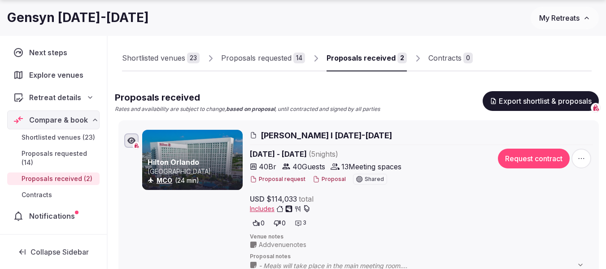
scroll to position [0, 0]
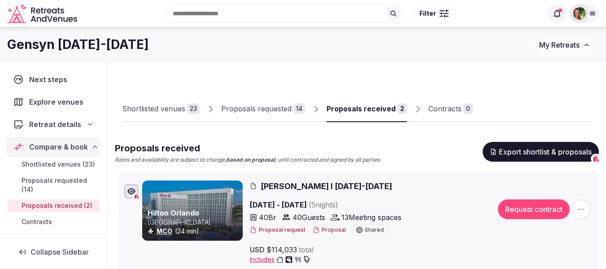
click at [266, 105] on div "Proposals requested" at bounding box center [256, 108] width 70 height 11
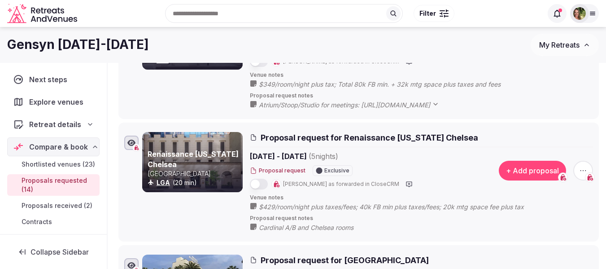
scroll to position [763, 0]
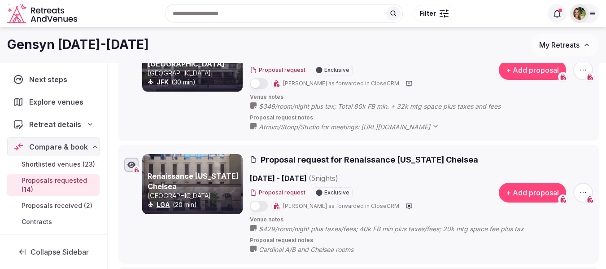
click at [561, 49] on span "My Retreats" at bounding box center [559, 44] width 40 height 9
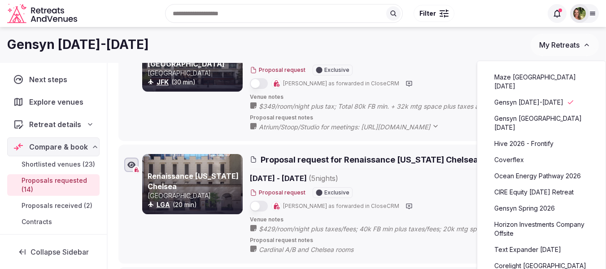
click at [533, 83] on link "Maze [GEOGRAPHIC_DATA] [DATE]" at bounding box center [541, 81] width 110 height 23
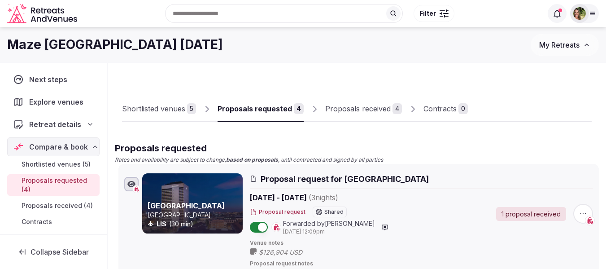
click at [354, 108] on div "Proposals received" at bounding box center [358, 108] width 66 height 11
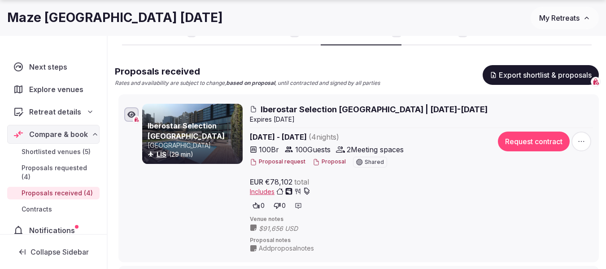
scroll to position [179, 0]
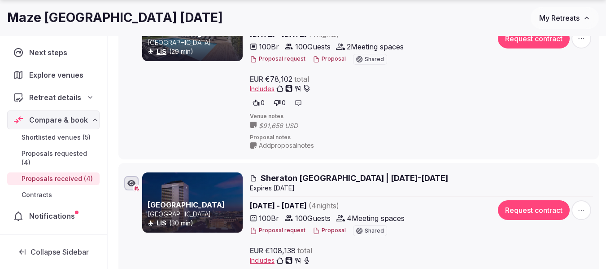
drag, startPoint x: 330, startPoint y: 232, endPoint x: 363, endPoint y: 233, distance: 32.8
click at [363, 233] on div "Proposal request Proposal Shared" at bounding box center [368, 230] width 236 height 11
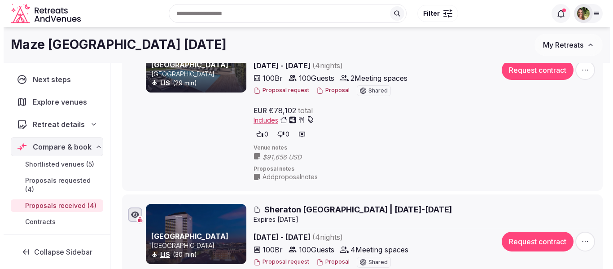
scroll to position [135, 0]
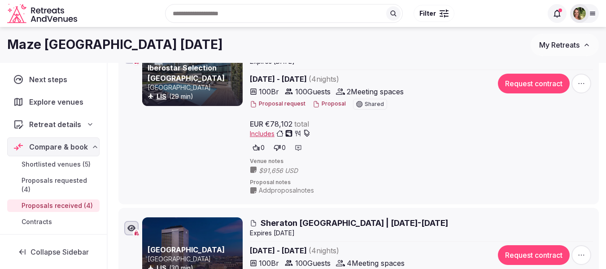
click at [331, 103] on button "Proposal" at bounding box center [329, 104] width 33 height 8
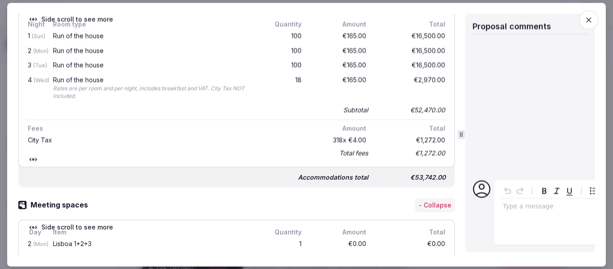
scroll to position [420, 0]
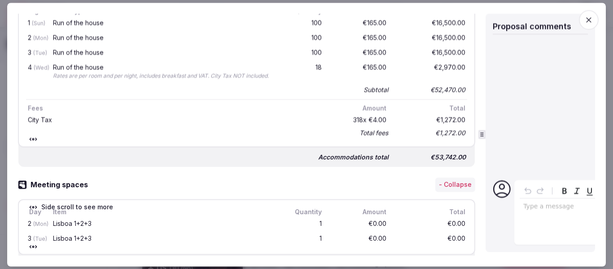
click at [485, 127] on div "Proposal details for Iberostar Selection [GEOGRAPHIC_DATA] | [DATE]-[DATE] Shar…" at bounding box center [306, 134] width 577 height 242
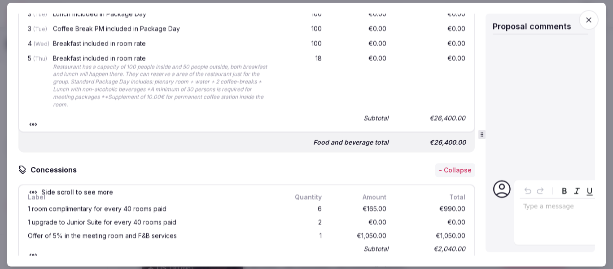
scroll to position [869, 0]
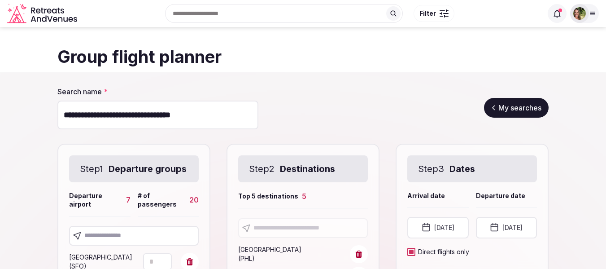
scroll to position [218, 0]
